Goal: Check status: Check status

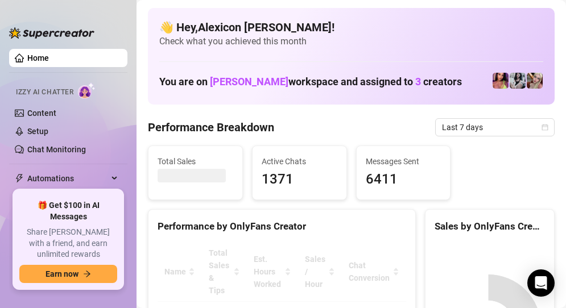
drag, startPoint x: 441, startPoint y: 4, endPoint x: 648, endPoint y: 60, distance: 214.9
click at [565, 60] on html "Home Izzy AI Chatter Content Setup Chat Monitoring Automations Chat Copilot Dis…" at bounding box center [283, 154] width 566 height 308
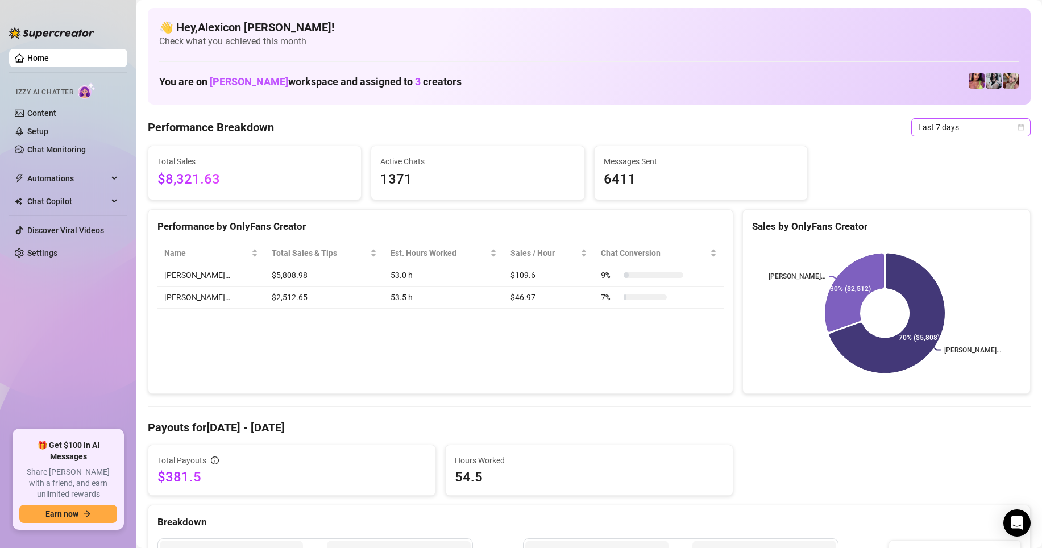
click at [565, 131] on span "Last 7 days" at bounding box center [971, 127] width 106 height 17
click at [565, 148] on div "Last 24 hours" at bounding box center [961, 150] width 101 height 13
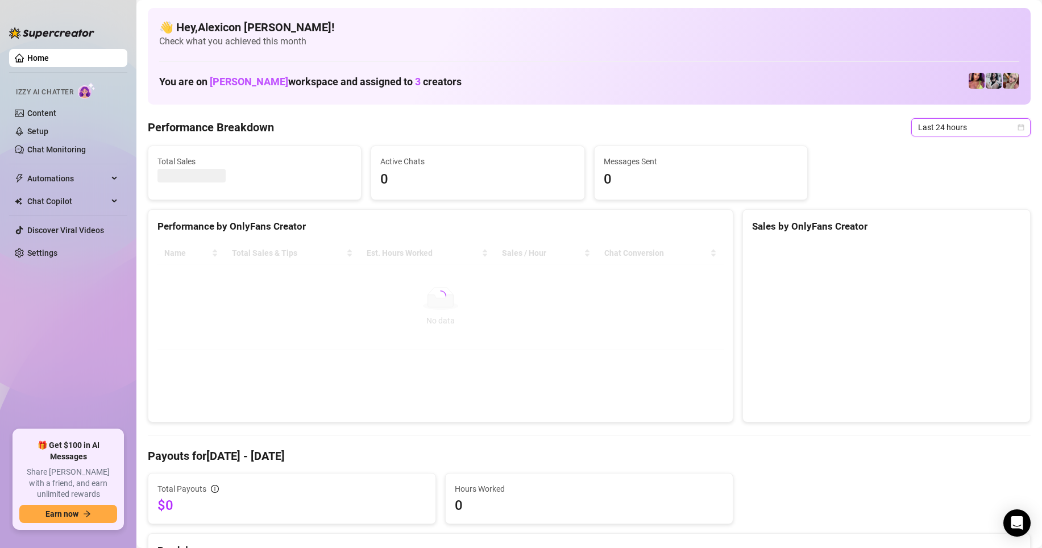
click at [565, 132] on span "Last 24 hours" at bounding box center [971, 127] width 106 height 17
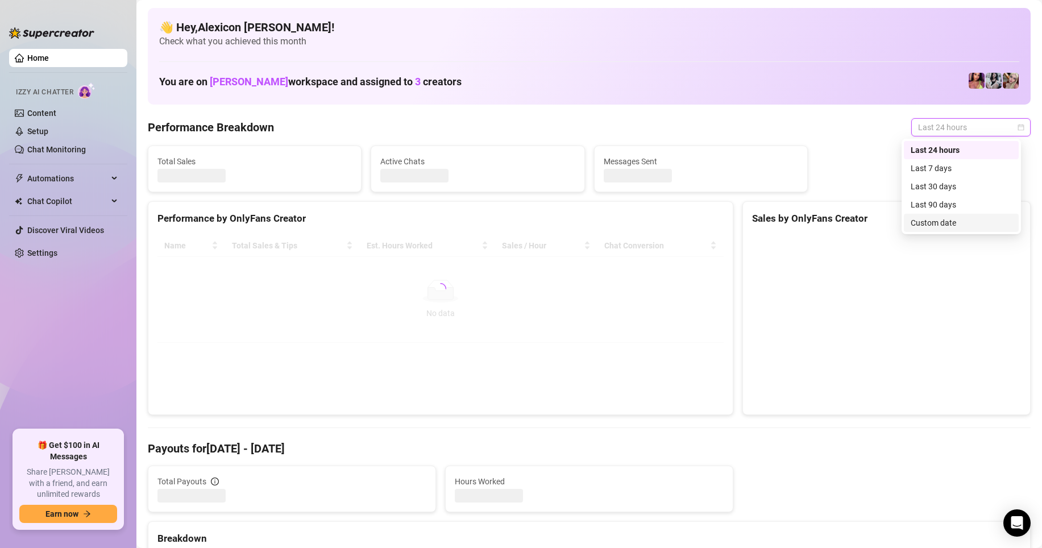
click at [565, 219] on div "Custom date" at bounding box center [961, 223] width 101 height 13
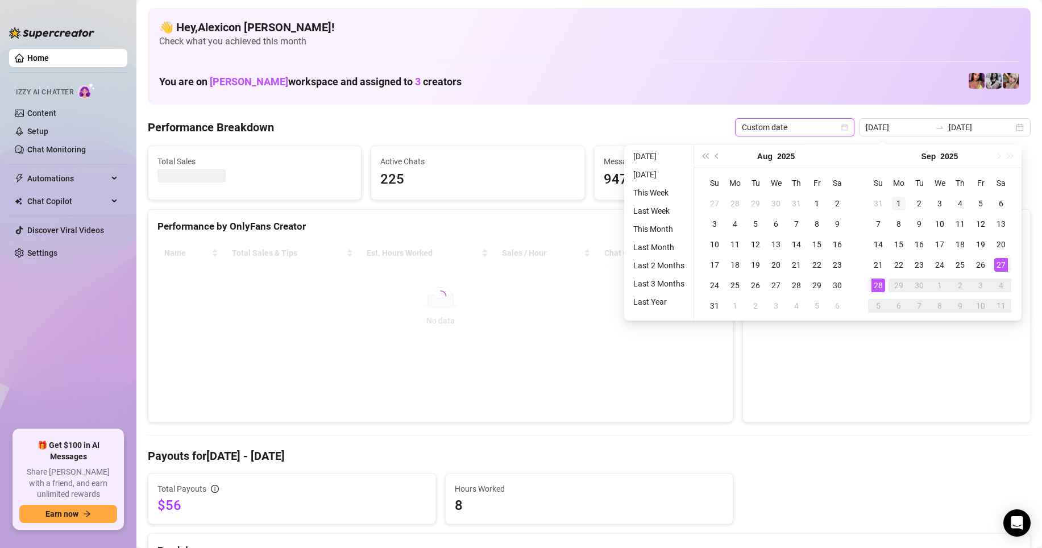
type input "[DATE]"
click at [565, 199] on div "1" at bounding box center [899, 204] width 14 height 14
type input "[DATE]"
click at [565, 282] on div "28" at bounding box center [878, 285] width 14 height 14
type input "[DATE]"
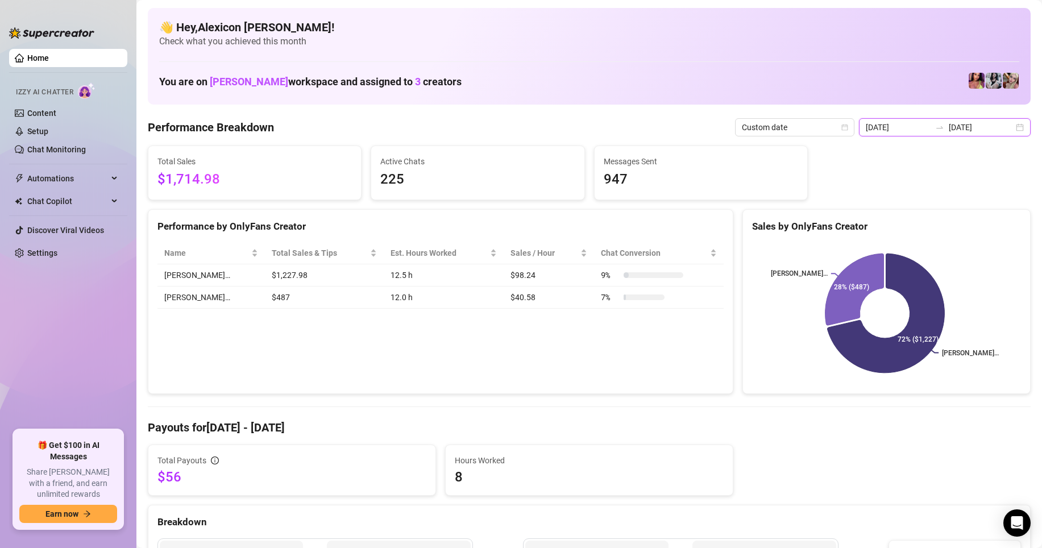
click at [565, 131] on input "[DATE]" at bounding box center [981, 127] width 65 height 13
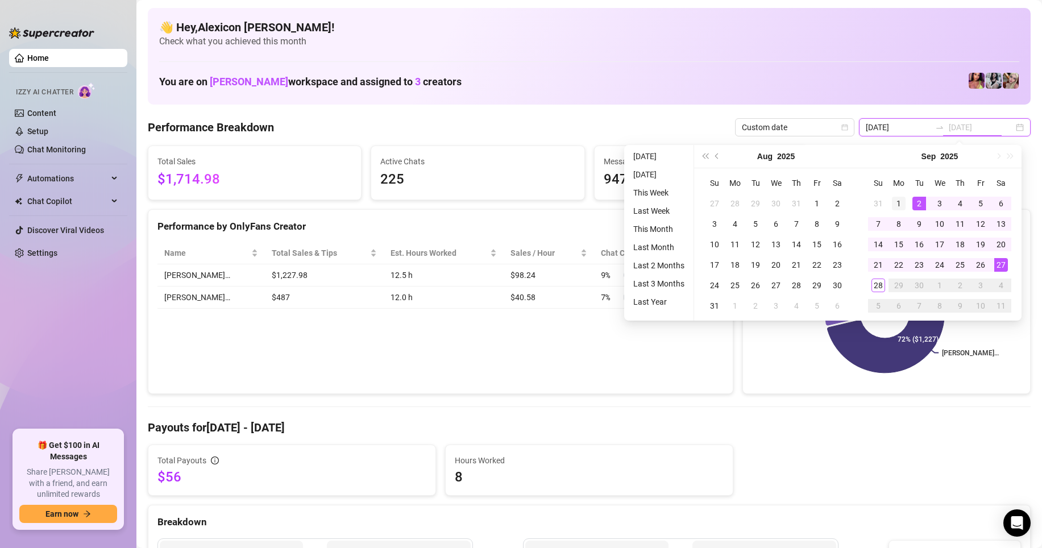
type input "[DATE]"
click at [565, 201] on div "1" at bounding box center [899, 204] width 14 height 14
type input "[DATE]"
click at [565, 289] on div "28" at bounding box center [878, 285] width 14 height 14
type input "[DATE]"
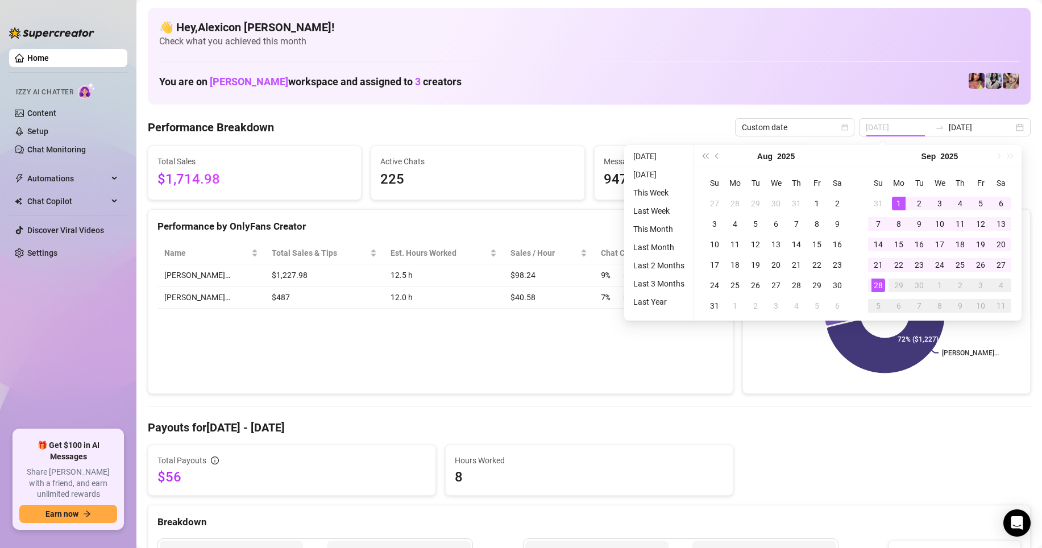
type input "[DATE]"
